Goal: Find specific page/section: Find specific page/section

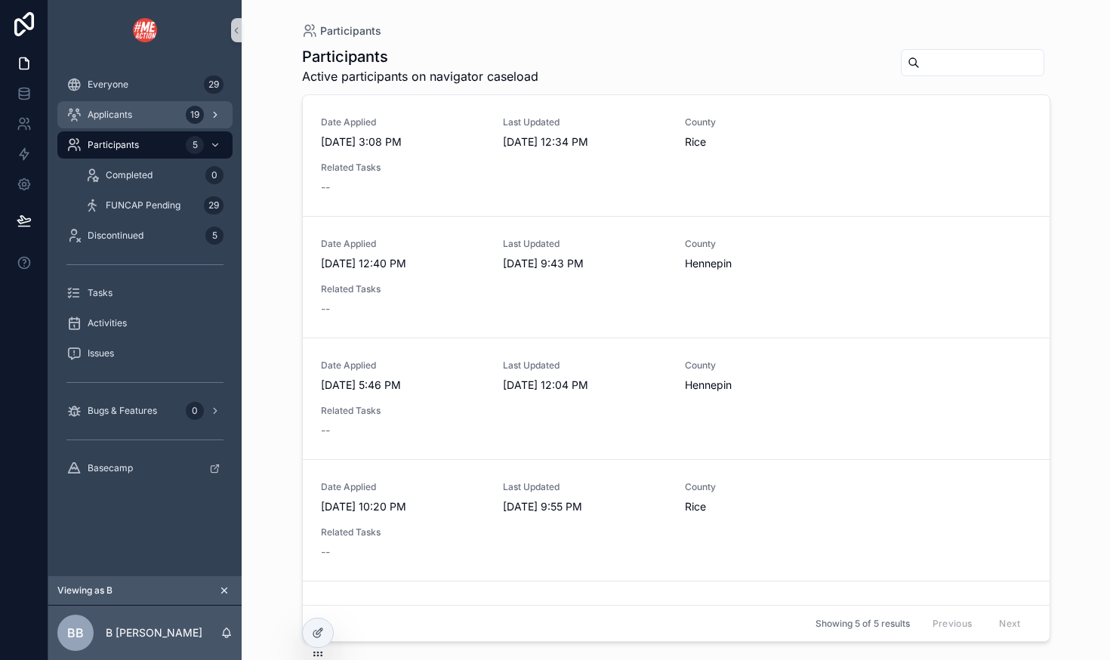
click at [147, 121] on div "Applicants 19" at bounding box center [144, 115] width 157 height 24
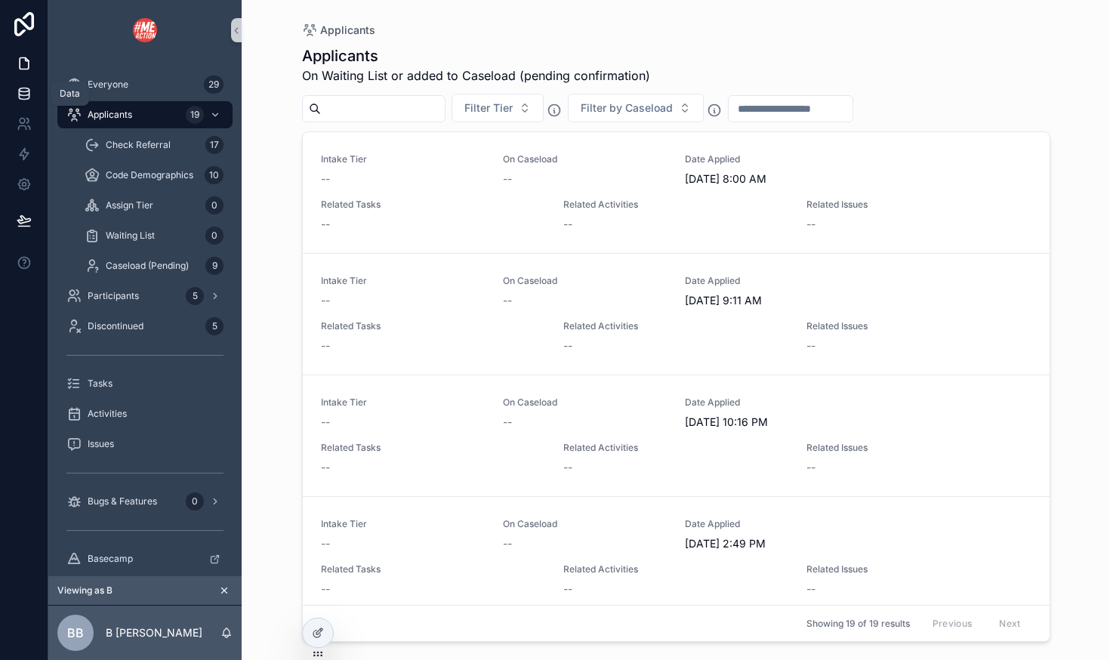
click at [20, 93] on icon at bounding box center [24, 93] width 15 height 15
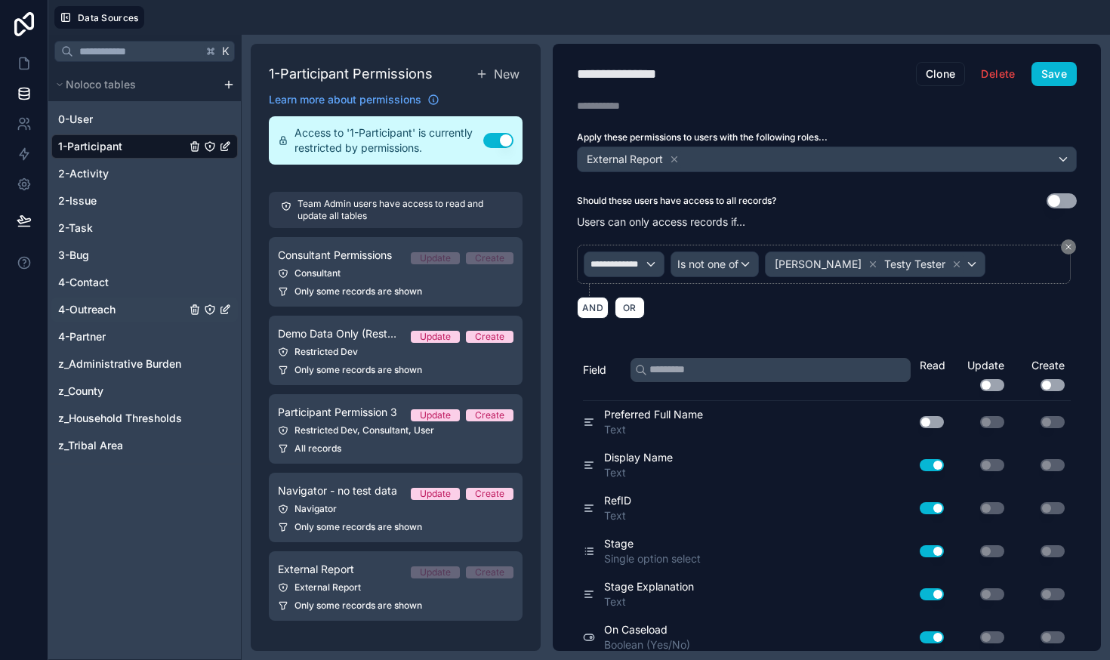
click at [90, 307] on span "4-Outreach" at bounding box center [86, 309] width 57 height 15
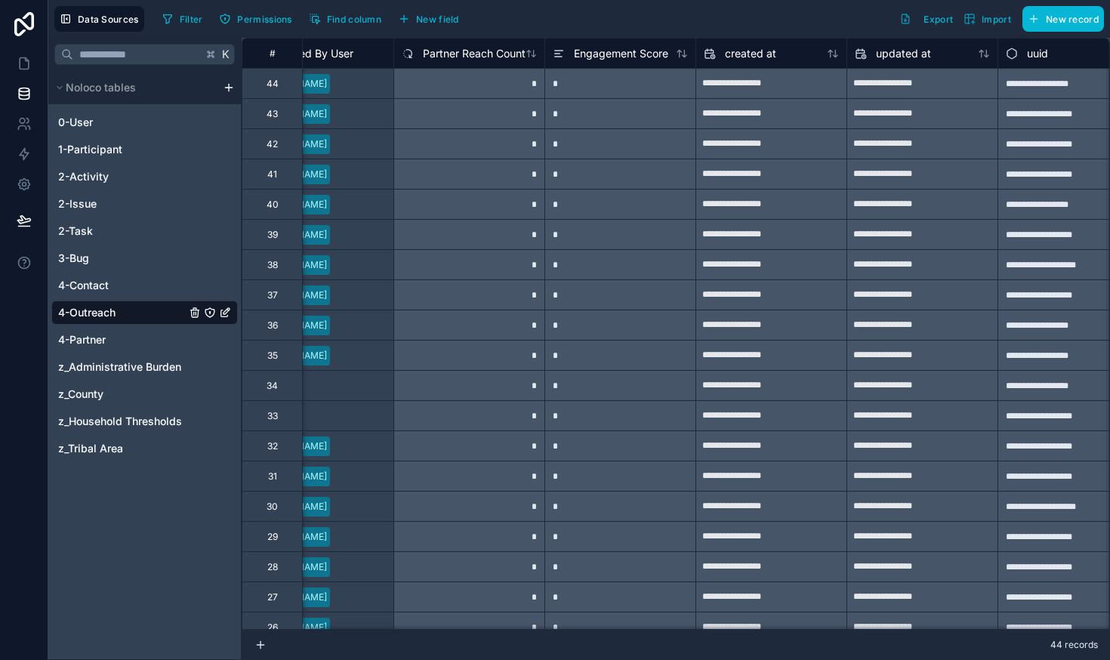
scroll to position [0, 1119]
click at [648, 330] on div "*" at bounding box center [617, 325] width 151 height 30
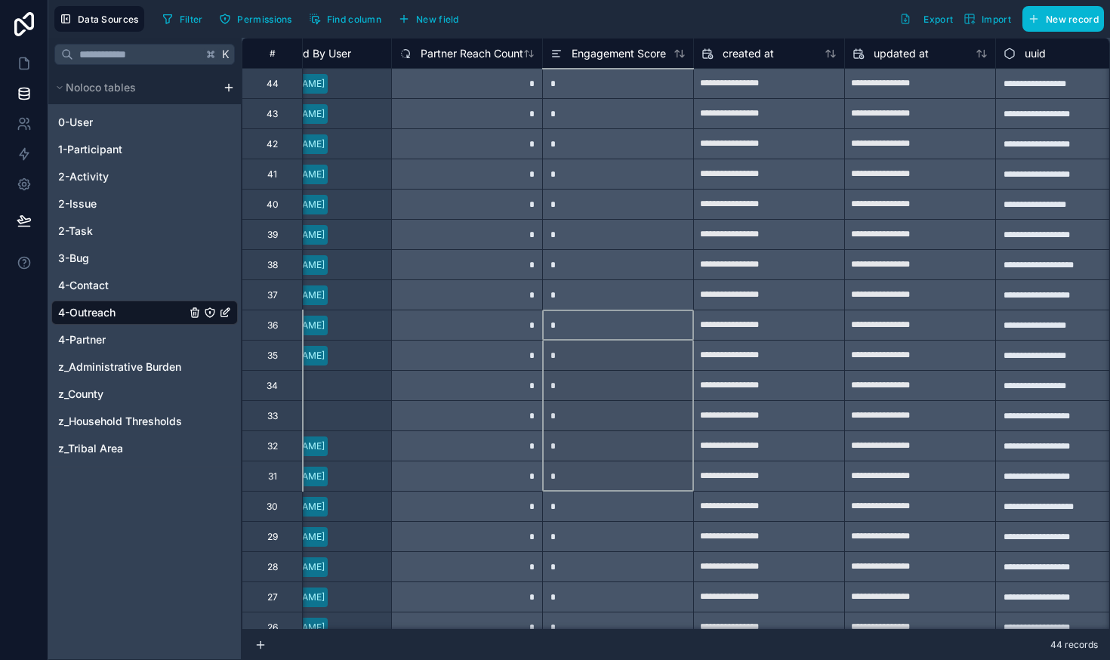
click at [603, 315] on div "*" at bounding box center [617, 325] width 151 height 30
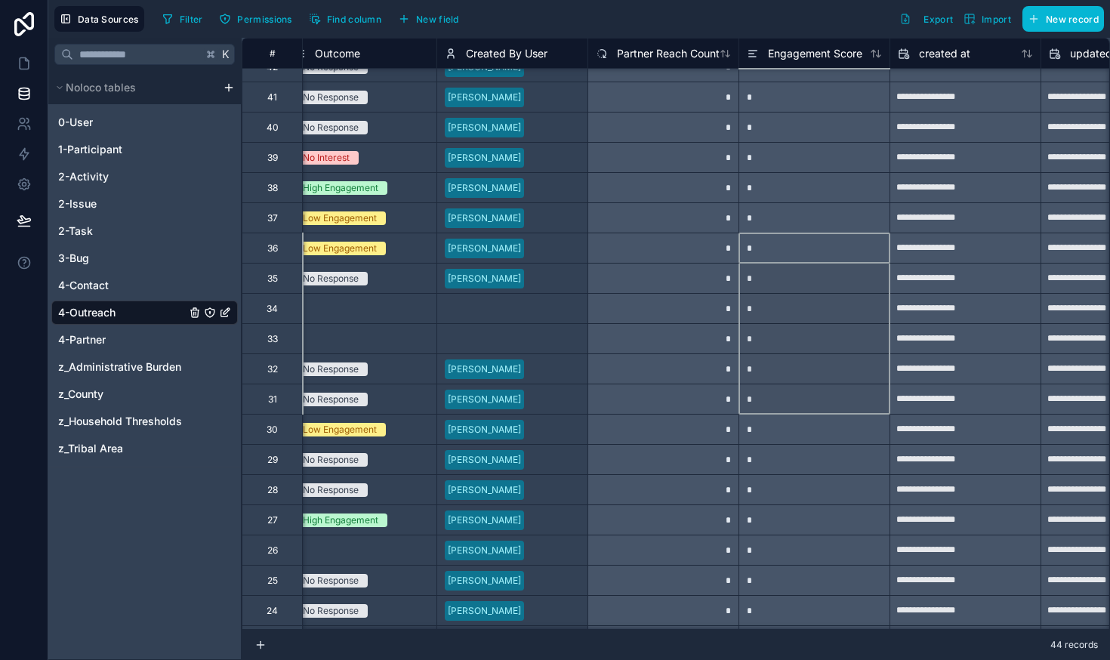
scroll to position [0, 923]
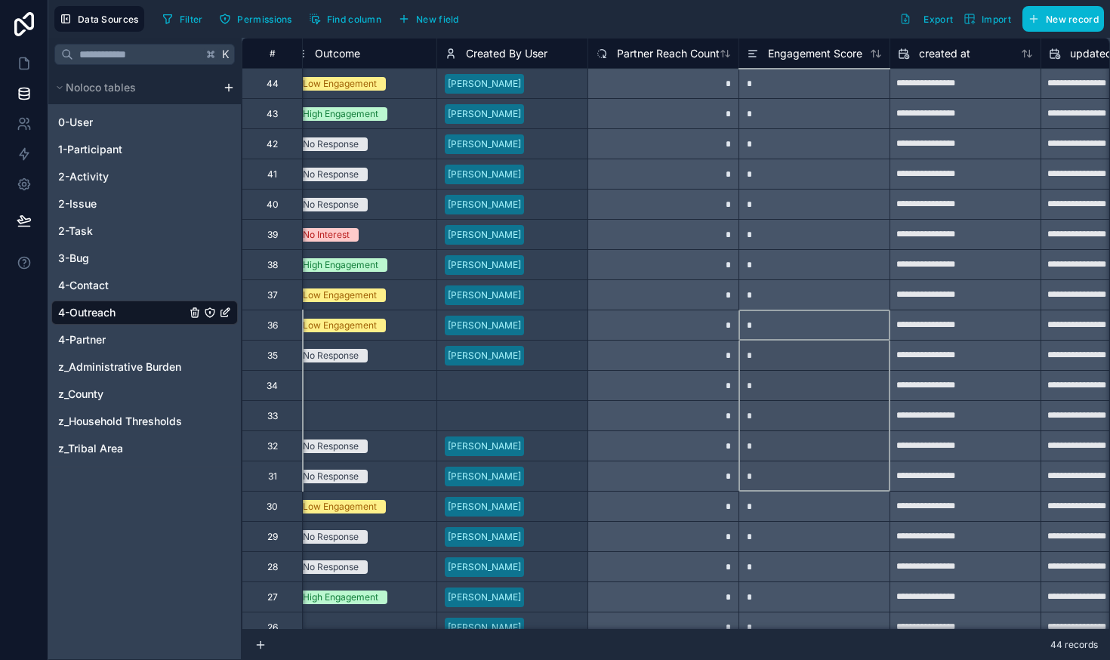
click at [684, 84] on div "*" at bounding box center [662, 83] width 151 height 30
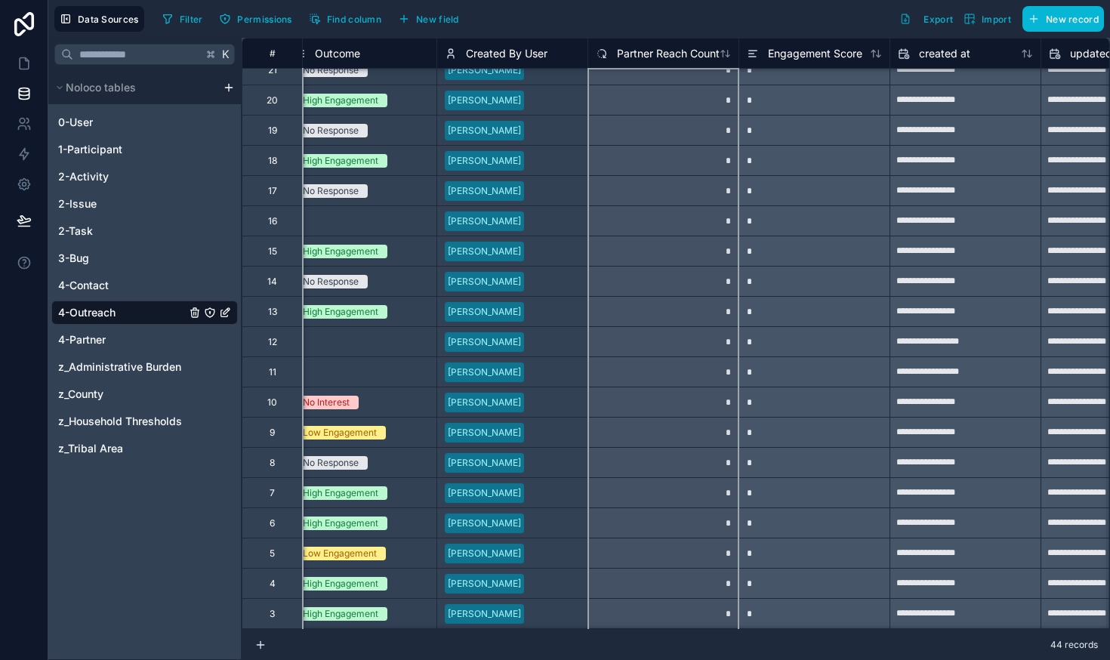
scroll to position [768, 923]
